Goal: Task Accomplishment & Management: Complete application form

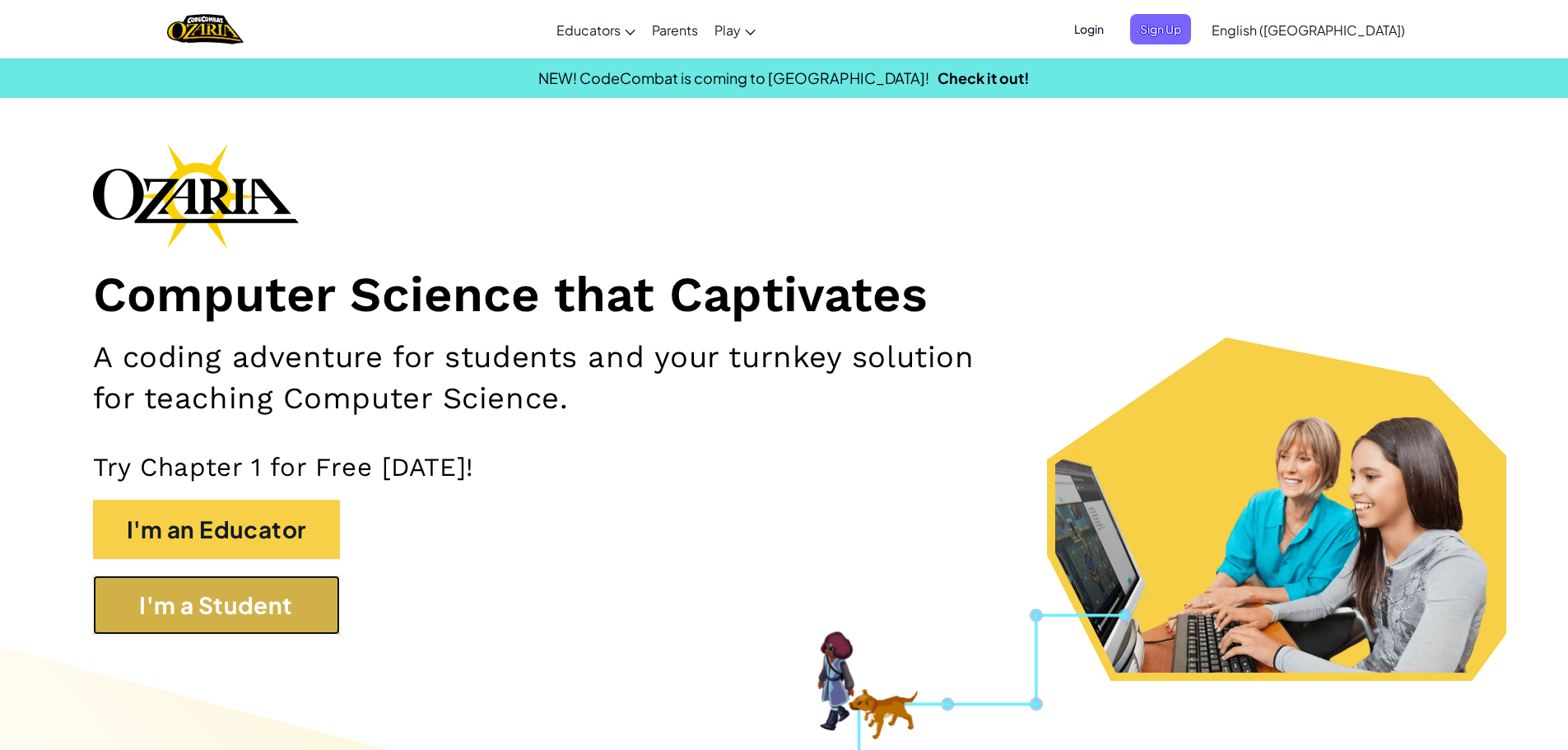
click at [314, 591] on button "I'm a Student" at bounding box center [216, 605] width 246 height 59
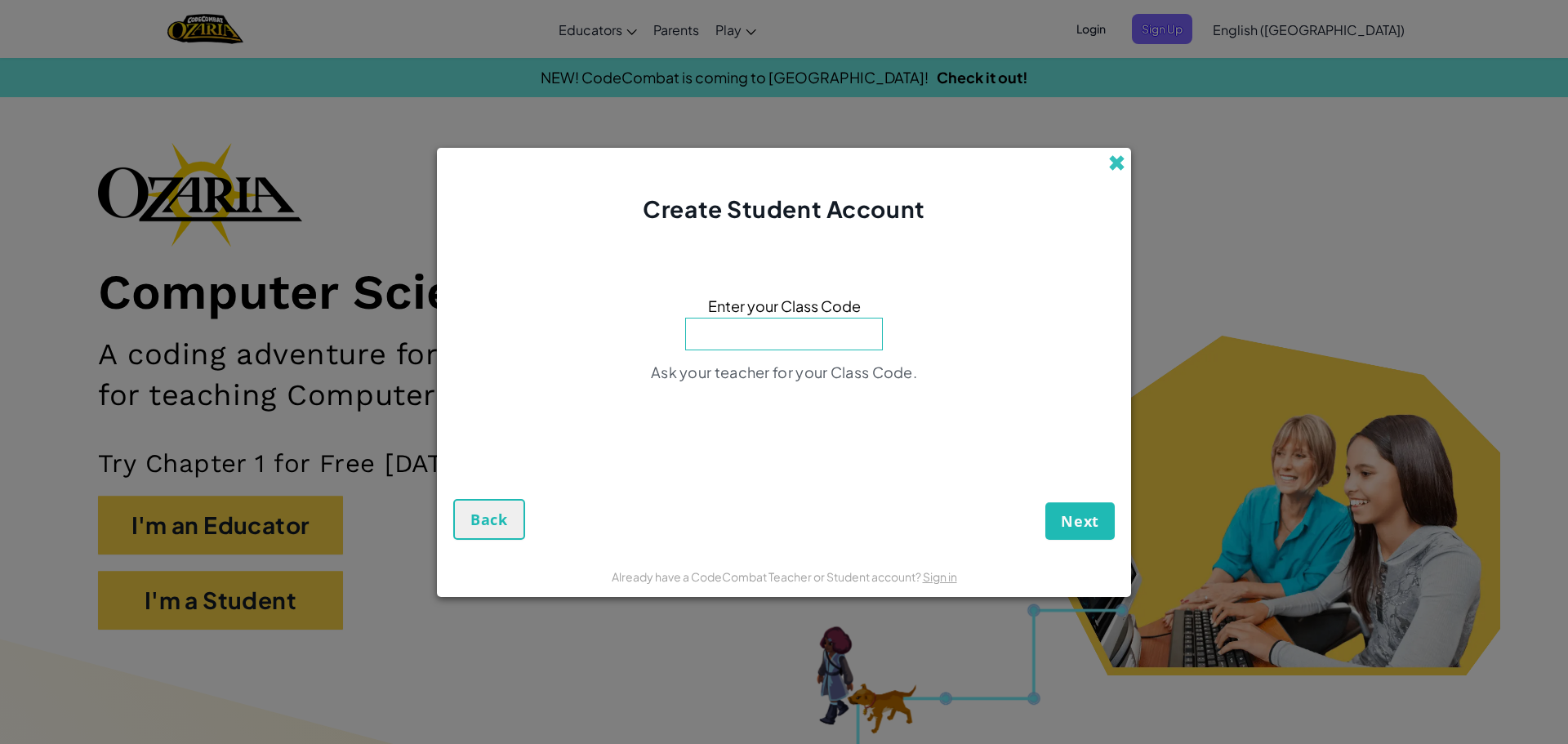
click at [1111, 169] on span at bounding box center [1116, 163] width 18 height 18
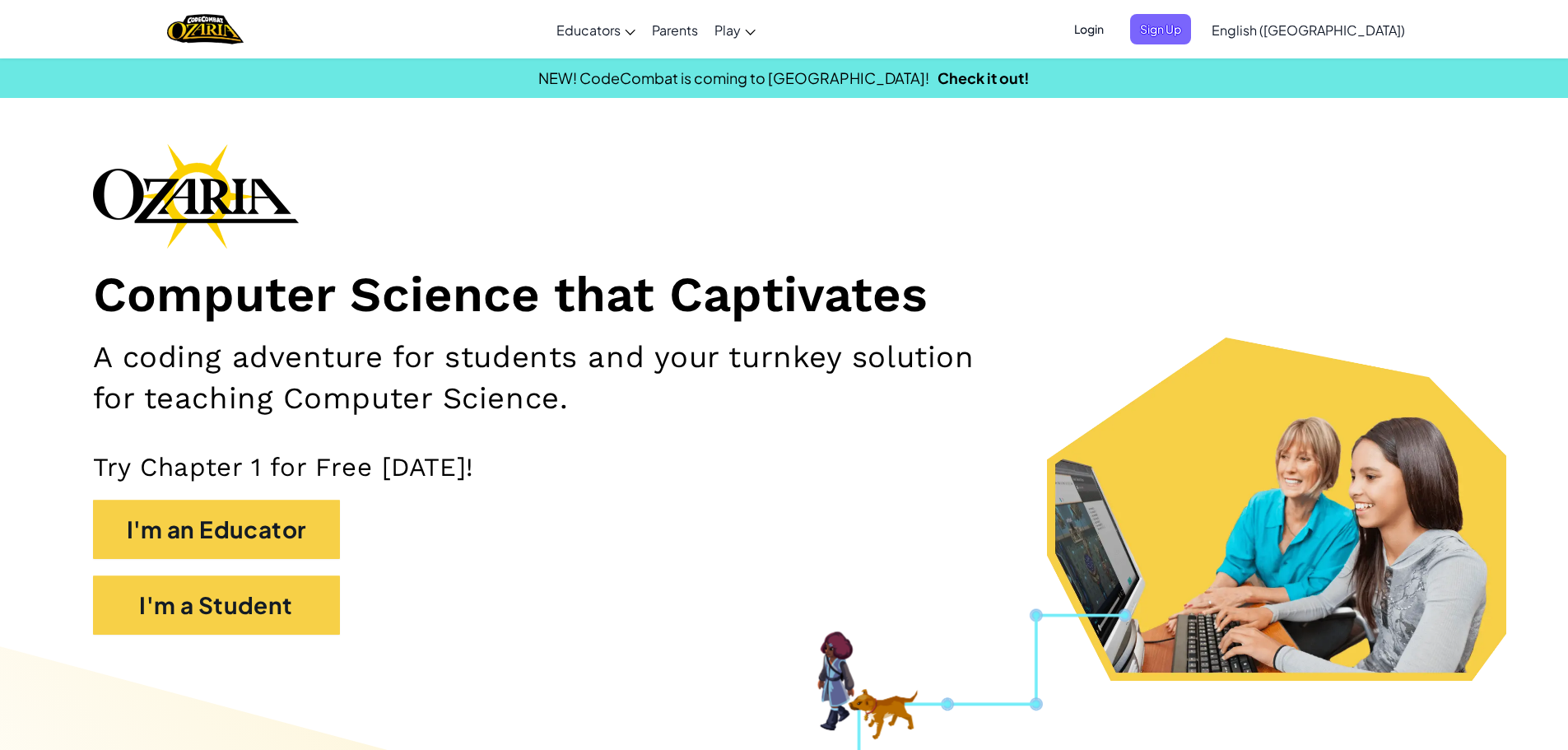
click at [1114, 34] on span "Login" at bounding box center [1089, 29] width 50 height 30
